Goal: Task Accomplishment & Management: Complete application form

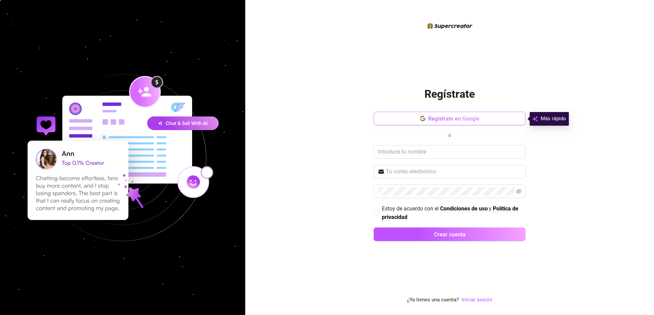
click at [451, 120] on font "Regístrate en Google" at bounding box center [453, 118] width 51 height 6
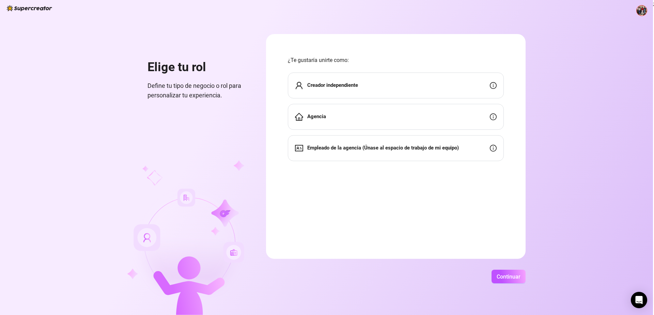
click at [368, 86] on div "Creador independiente" at bounding box center [396, 86] width 216 height 26
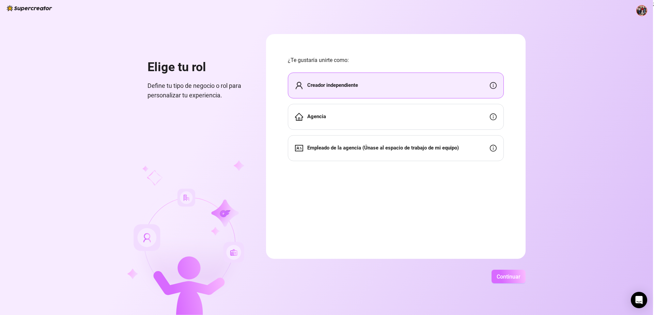
click at [504, 273] on button "Continuar" at bounding box center [509, 277] width 34 height 14
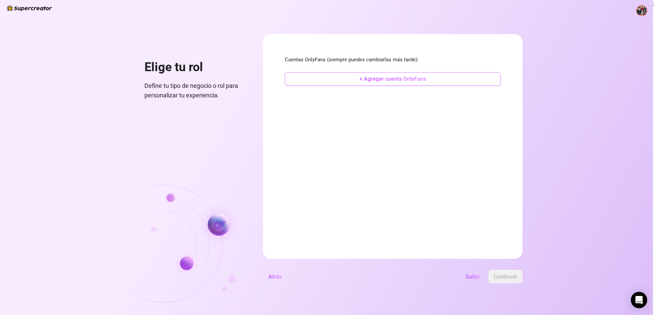
click at [397, 80] on font "+ Agregar cuenta OnlyFans" at bounding box center [392, 79] width 67 height 6
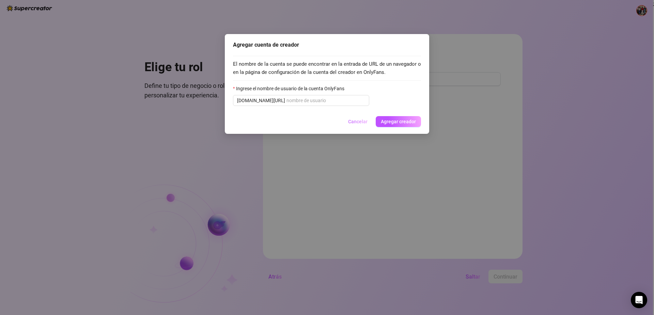
click at [355, 119] on font "Cancelar" at bounding box center [357, 121] width 19 height 5
